Goal: Find contact information

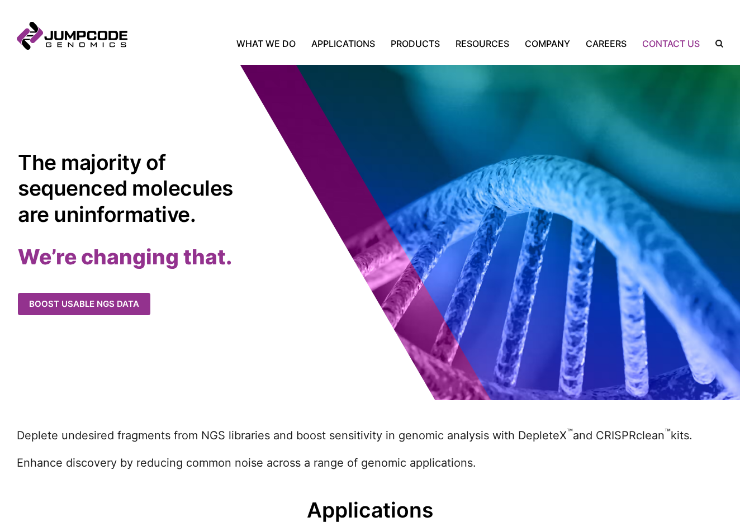
click at [661, 41] on link "Contact Us" at bounding box center [670, 43] width 73 height 13
click at [674, 42] on link "Contact Us" at bounding box center [670, 43] width 73 height 13
